Goal: Task Accomplishment & Management: Use online tool/utility

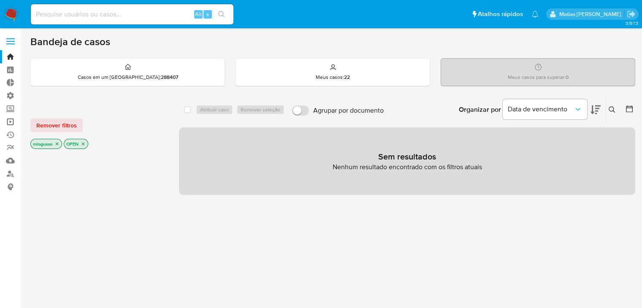
click at [10, 124] on link "Operações em massa" at bounding box center [50, 121] width 100 height 13
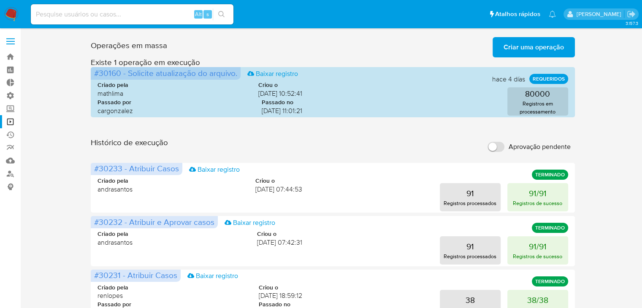
click at [548, 50] on span "Criar uma operação" at bounding box center [533, 47] width 60 height 19
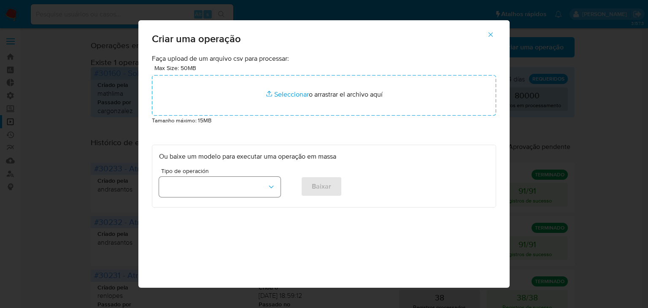
click at [267, 185] on icon "button" at bounding box center [271, 187] width 8 height 8
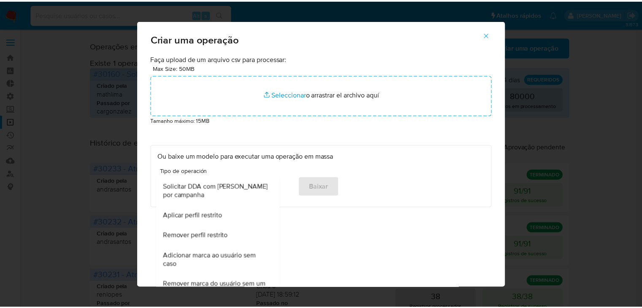
scroll to position [528, 0]
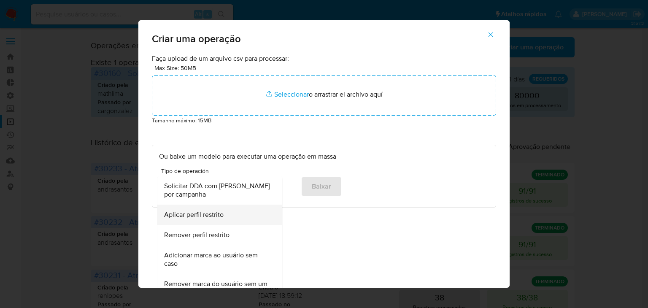
click at [237, 217] on div "Aplicar perfil restrito" at bounding box center [217, 215] width 106 height 20
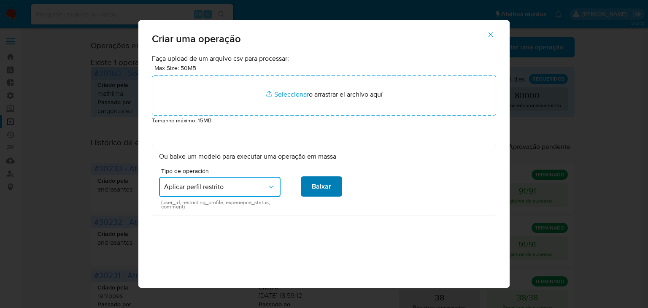
click at [329, 179] on button "Baixar" at bounding box center [321, 186] width 41 height 20
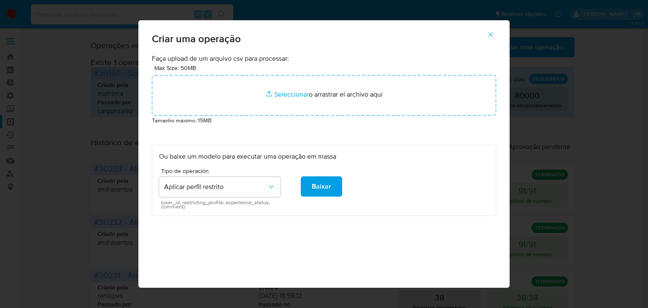
click at [495, 36] on icon "button" at bounding box center [491, 35] width 8 height 8
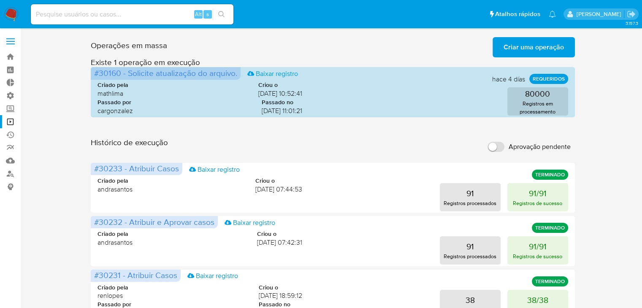
click at [560, 47] on span "Criar uma operação" at bounding box center [533, 47] width 60 height 19
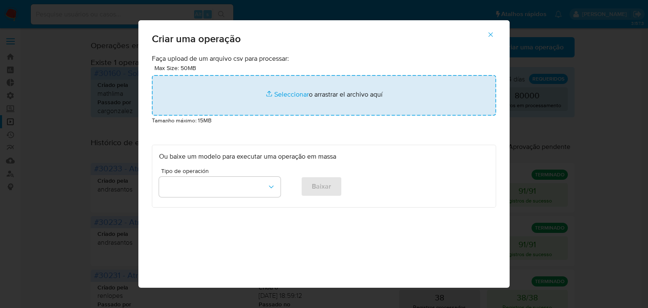
click at [291, 99] on input "file" at bounding box center [324, 95] width 344 height 41
click at [282, 95] on input "file" at bounding box center [324, 95] width 344 height 41
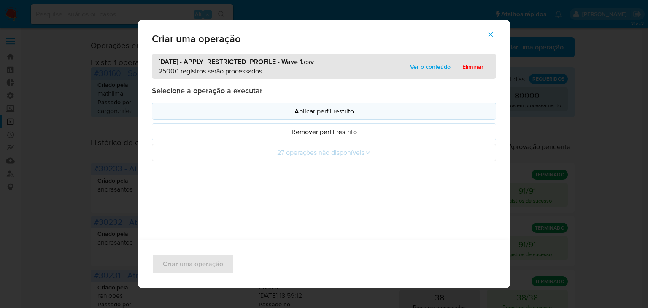
click at [363, 112] on p "Aplicar perfil restrito" at bounding box center [324, 111] width 330 height 10
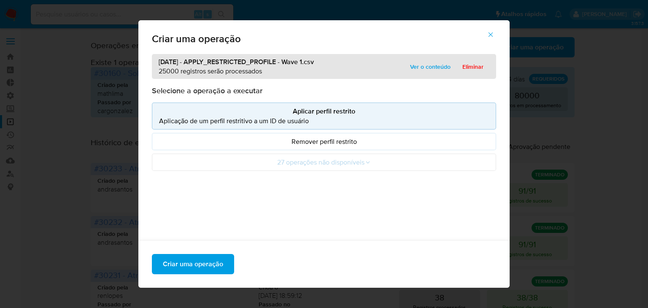
click at [310, 117] on p "Aplicação de um perfil restritivo a um ID de usuário" at bounding box center [324, 121] width 330 height 10
click at [309, 116] on p "Aplicar perfil restrito" at bounding box center [324, 111] width 330 height 10
click at [215, 259] on span "Criar uma operação" at bounding box center [193, 264] width 60 height 19
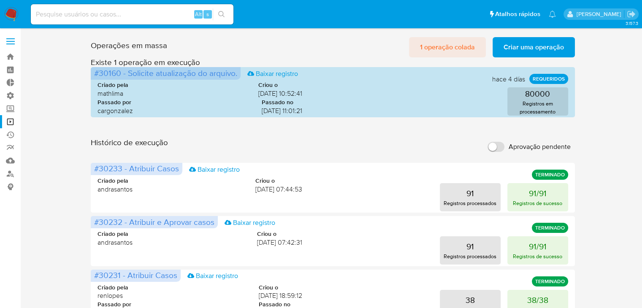
click at [430, 49] on span "1 operação colada" at bounding box center [447, 47] width 55 height 19
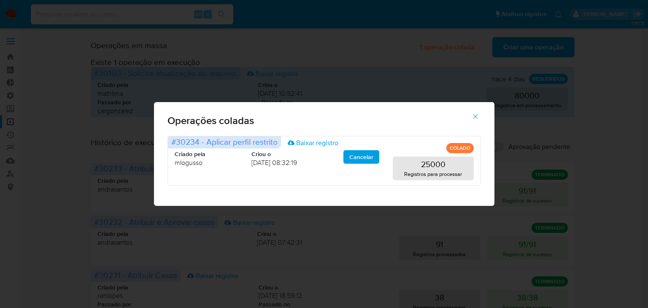
click at [477, 115] on icon "button" at bounding box center [476, 117] width 8 height 8
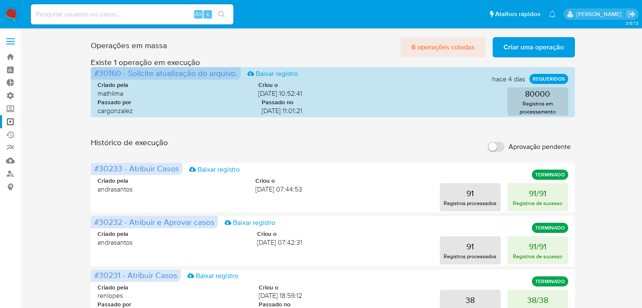
click at [417, 44] on span "6 operações coladas" at bounding box center [442, 47] width 63 height 19
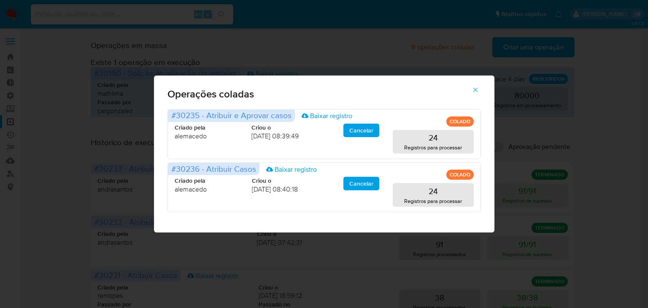
click at [475, 92] on icon "button" at bounding box center [476, 90] width 8 height 8
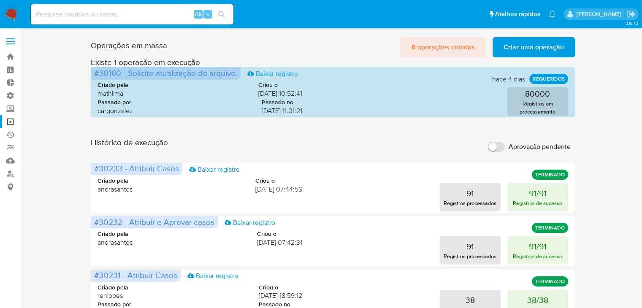
click at [427, 48] on span "6 operações coladas" at bounding box center [442, 47] width 63 height 19
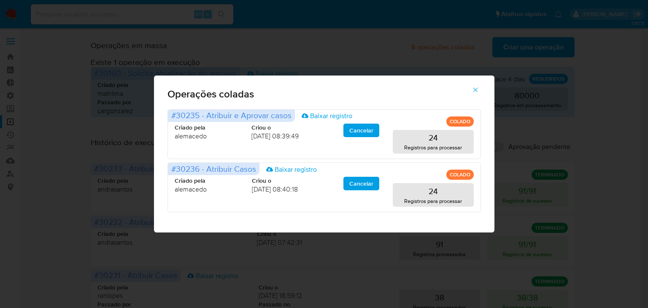
click at [472, 89] on icon "button" at bounding box center [476, 90] width 8 height 8
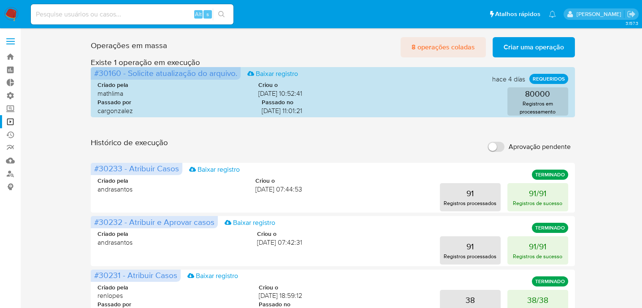
click at [446, 46] on span "8 operações coladas" at bounding box center [442, 47] width 63 height 19
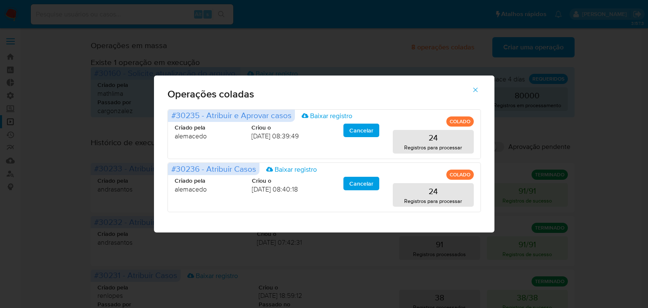
click at [476, 89] on icon "button" at bounding box center [476, 90] width 8 height 8
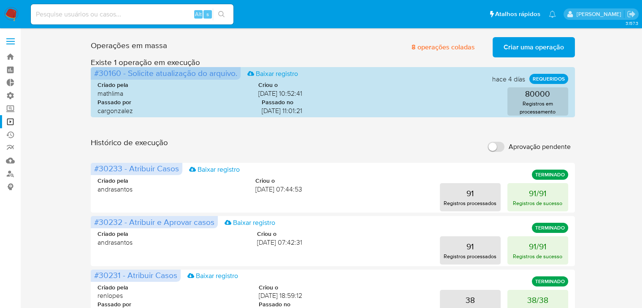
click at [343, 46] on div "Operações [PERSON_NAME] 8 operações coladas Criar uma operação Só pode [PERSON_…" at bounding box center [333, 46] width 484 height 24
click at [427, 45] on span "8 operações coladas" at bounding box center [442, 47] width 63 height 19
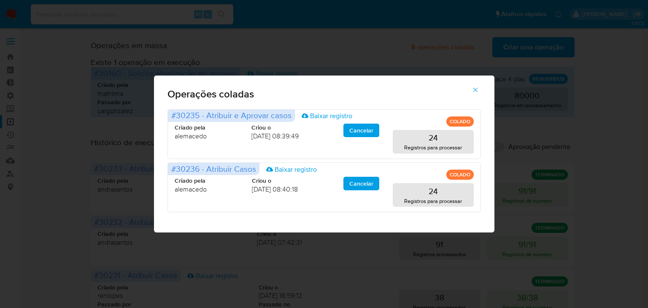
click at [476, 90] on icon "button" at bounding box center [476, 90] width 8 height 8
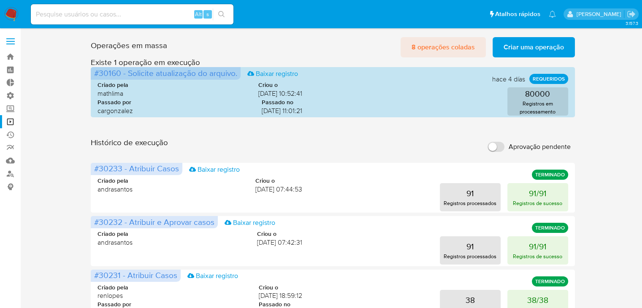
click at [447, 51] on span "8 operações coladas" at bounding box center [442, 47] width 63 height 19
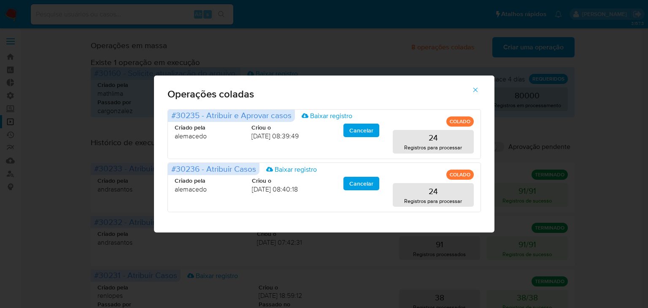
click at [474, 86] on icon "button" at bounding box center [476, 90] width 8 height 8
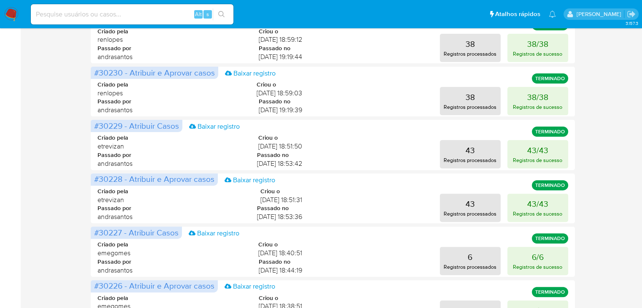
scroll to position [206, 0]
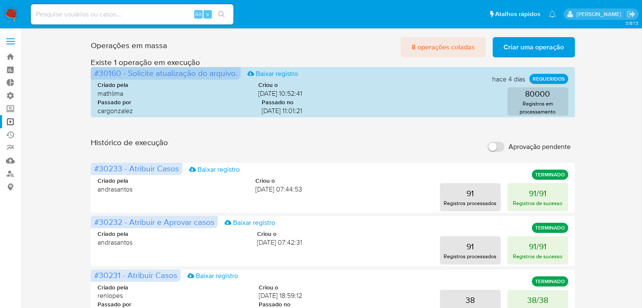
click at [454, 44] on span "8 operações coladas" at bounding box center [442, 47] width 63 height 19
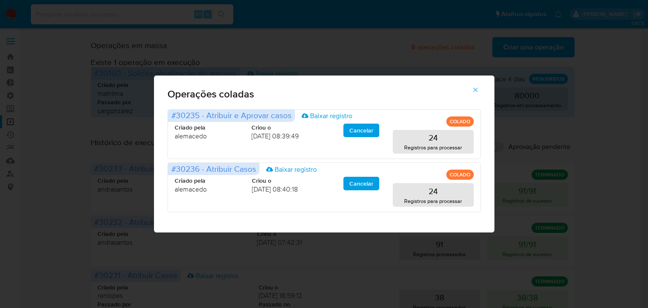
click at [475, 89] on icon "button" at bounding box center [475, 89] width 5 height 5
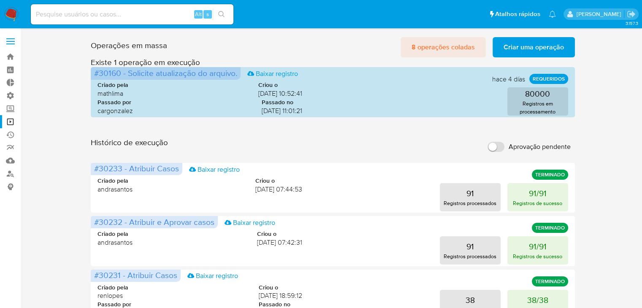
click at [448, 43] on span "8 operações coladas" at bounding box center [442, 47] width 63 height 19
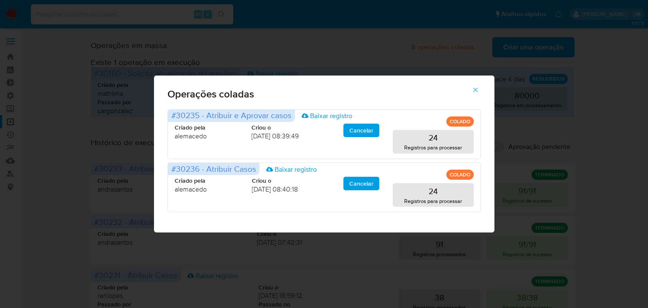
click at [475, 92] on icon "button" at bounding box center [476, 90] width 8 height 8
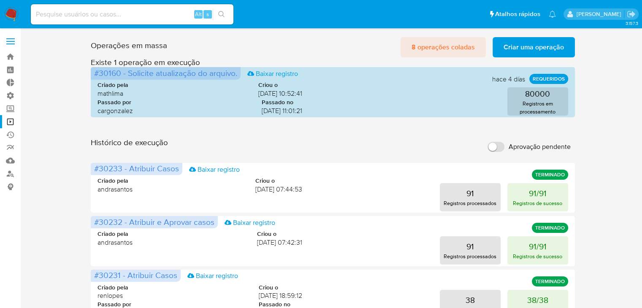
click at [424, 53] on span "8 operações coladas" at bounding box center [442, 47] width 63 height 19
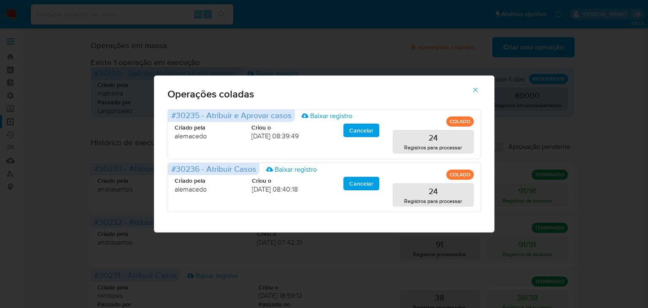
click at [473, 89] on icon "button" at bounding box center [476, 90] width 8 height 8
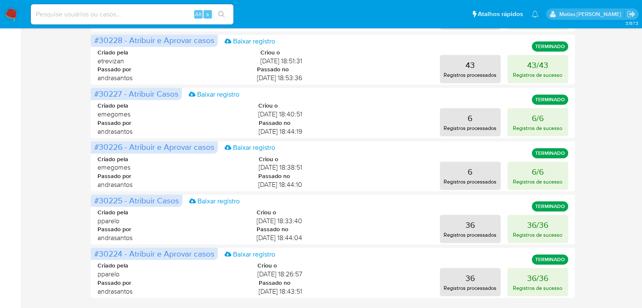
scroll to position [417, 0]
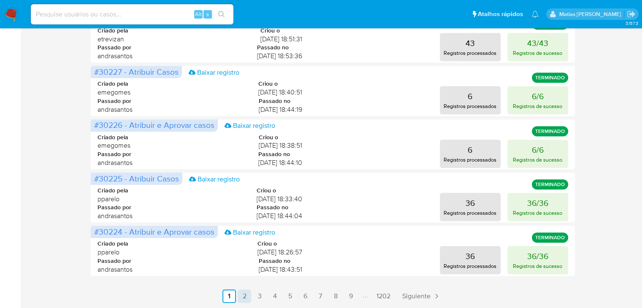
click at [243, 296] on link "2" at bounding box center [245, 296] width 14 height 14
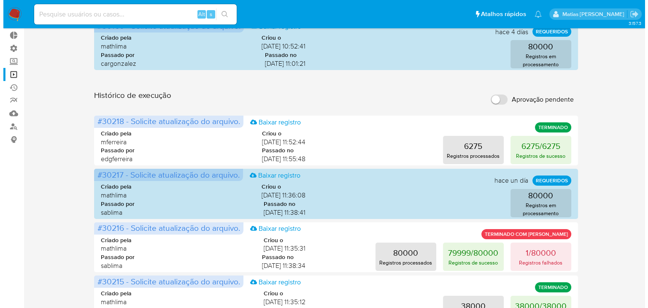
scroll to position [0, 0]
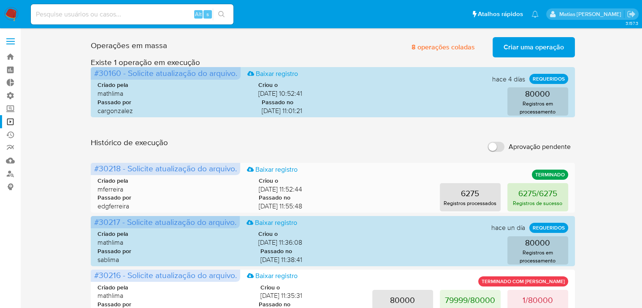
click at [524, 199] on p "Registros de sucesso" at bounding box center [537, 203] width 49 height 8
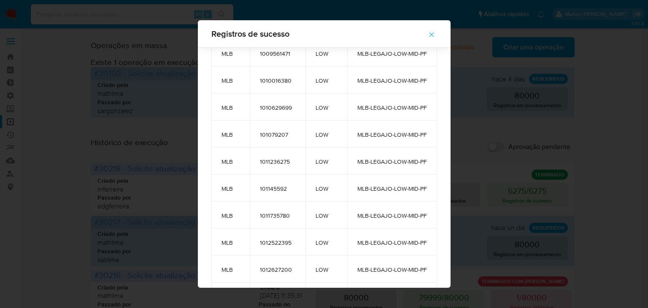
scroll to position [695, 0]
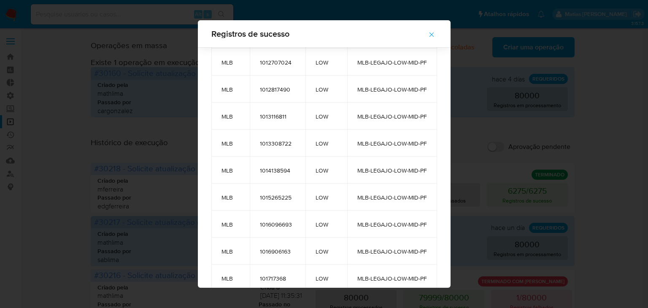
drag, startPoint x: 433, startPoint y: 133, endPoint x: 449, endPoint y: 73, distance: 62.2
click at [449, 73] on div "Registros de sucesso site_id user_id pld_risk message MLB 1000220950 LOW MLB-LE…" at bounding box center [324, 154] width 253 height 268
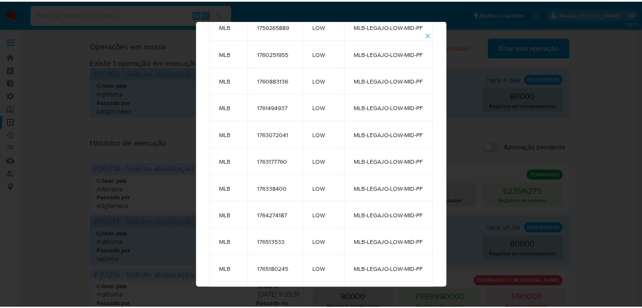
scroll to position [0, 0]
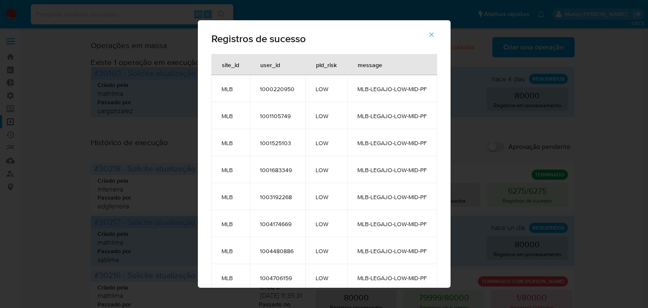
click at [434, 35] on icon "button" at bounding box center [431, 34] width 5 height 5
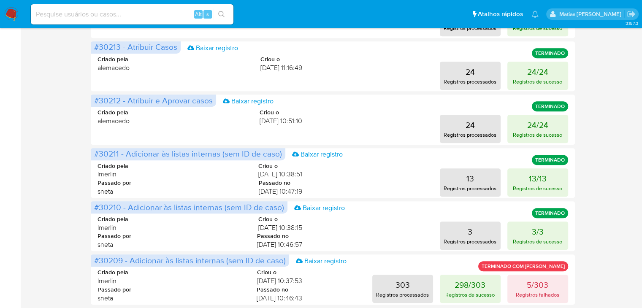
scroll to position [417, 0]
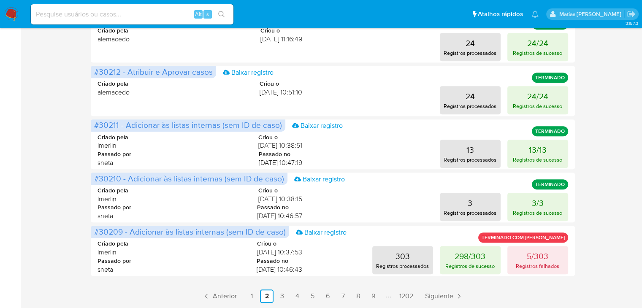
click at [252, 298] on link "1" at bounding box center [252, 296] width 14 height 14
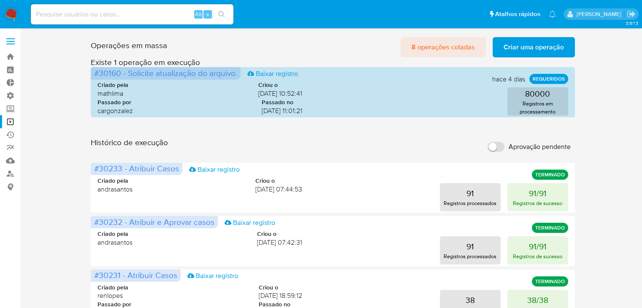
click at [452, 45] on span "8 operações coladas" at bounding box center [442, 47] width 63 height 19
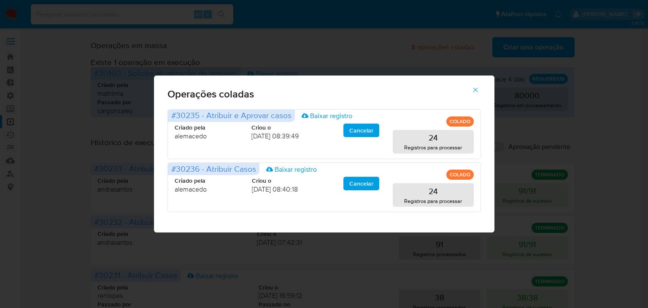
click at [476, 88] on icon "button" at bounding box center [476, 90] width 8 height 8
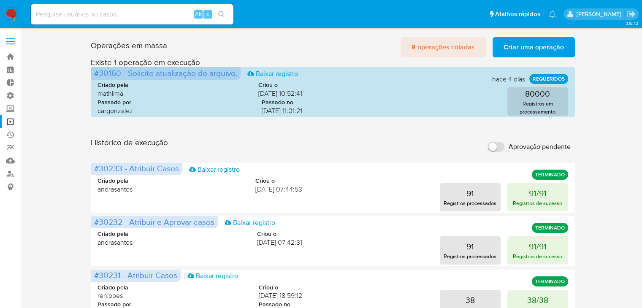
click at [418, 46] on span "8 operações coladas" at bounding box center [442, 47] width 63 height 19
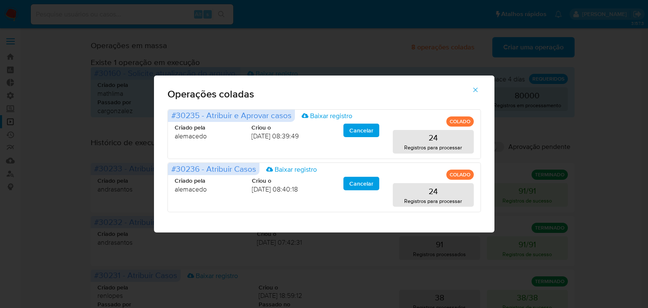
click at [474, 90] on icon "button" at bounding box center [475, 89] width 5 height 5
